Goal: Transaction & Acquisition: Purchase product/service

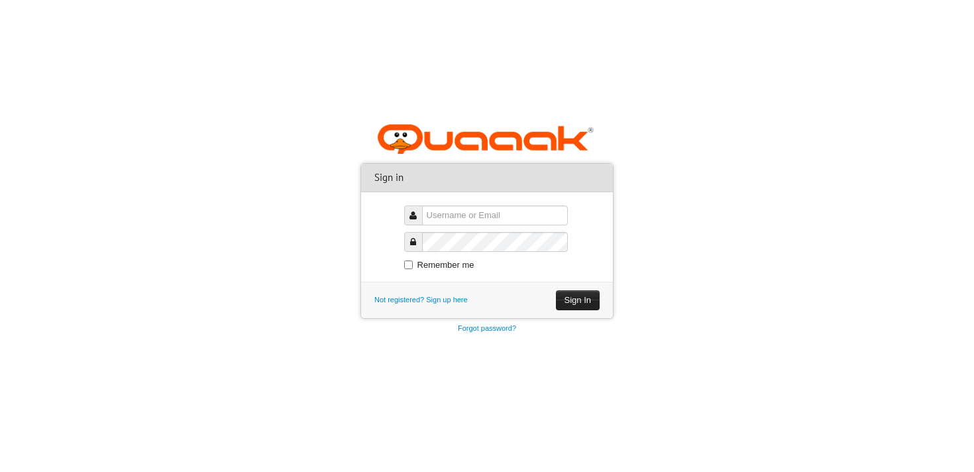
type input "[EMAIL_ADDRESS][DOMAIN_NAME]"
click at [584, 301] on button "Sign In" at bounding box center [578, 300] width 44 height 20
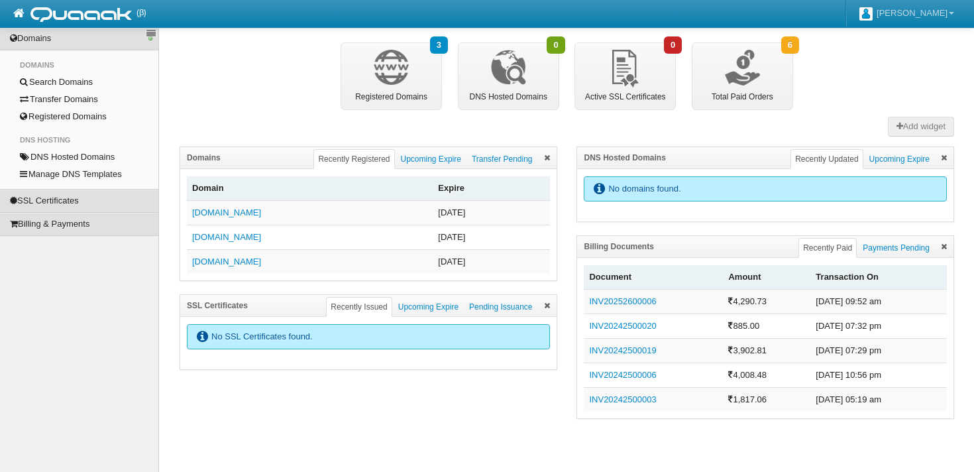
click at [422, 454] on div at bounding box center [567, 437] width 774 height 36
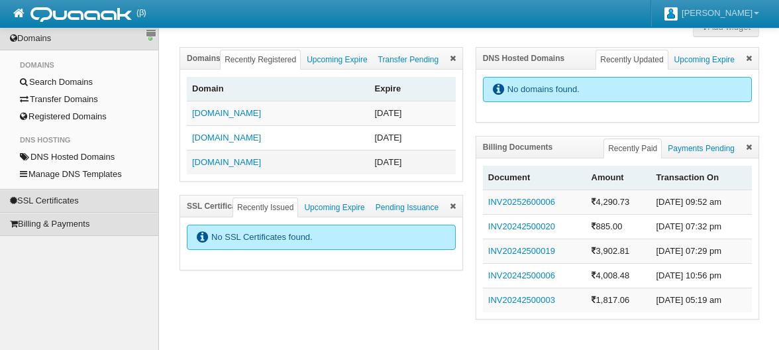
scroll to position [102, 0]
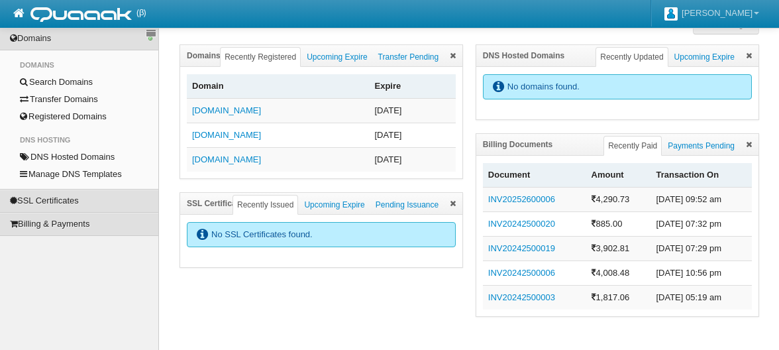
click at [205, 56] on span "Domains" at bounding box center [204, 55] width 34 height 9
click at [58, 82] on link "Search Domains" at bounding box center [79, 82] width 138 height 17
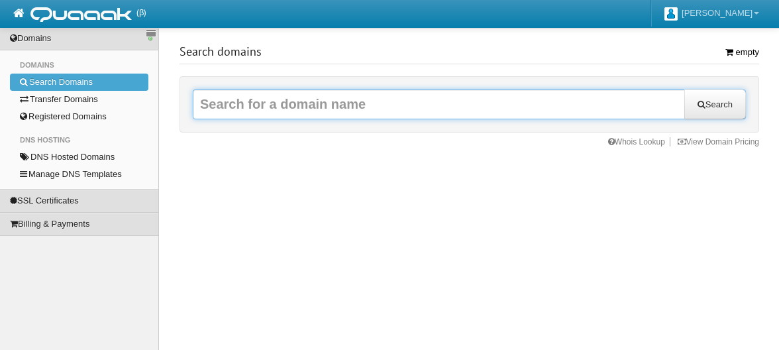
click at [287, 107] on input "text" at bounding box center [469, 104] width 553 height 30
type input "[DOMAIN_NAME]"
click at [684, 89] on button "Search" at bounding box center [715, 104] width 62 height 30
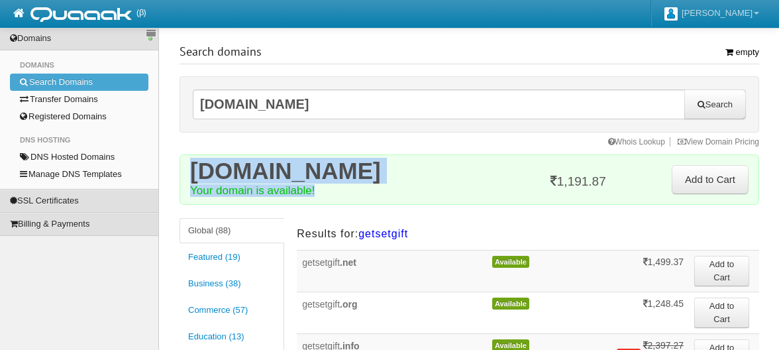
drag, startPoint x: 195, startPoint y: 173, endPoint x: 331, endPoint y: 188, distance: 136.6
click at [331, 188] on div "[DOMAIN_NAME] Your domain is available!" at bounding box center [327, 179] width 274 height 28
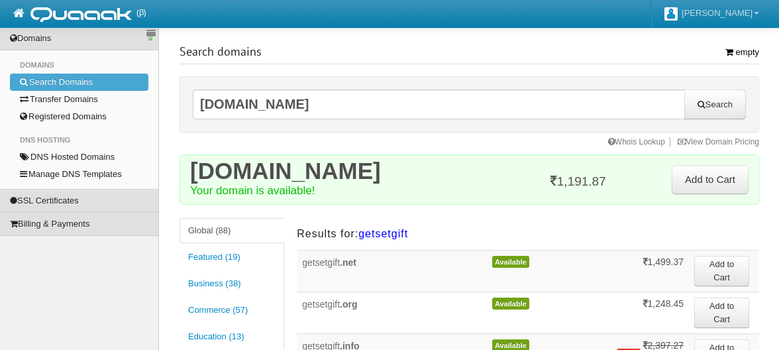
click at [389, 161] on div "[DOMAIN_NAME] Your domain is available! 1,191.87 Add to Cart" at bounding box center [470, 179] width 580 height 50
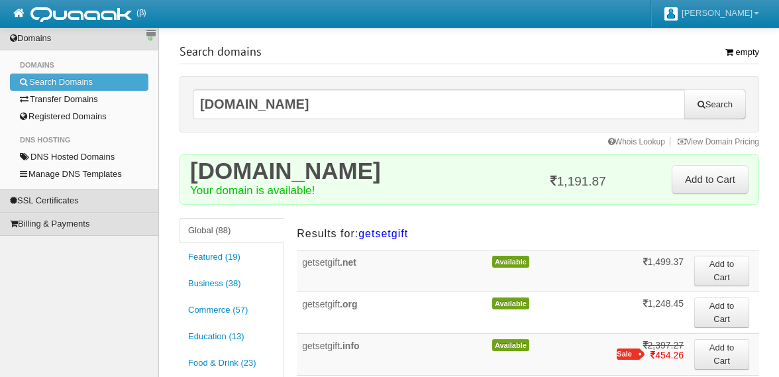
click at [519, 44] on h3 "Search domains" at bounding box center [470, 53] width 580 height 22
